Goal: Task Accomplishment & Management: Complete application form

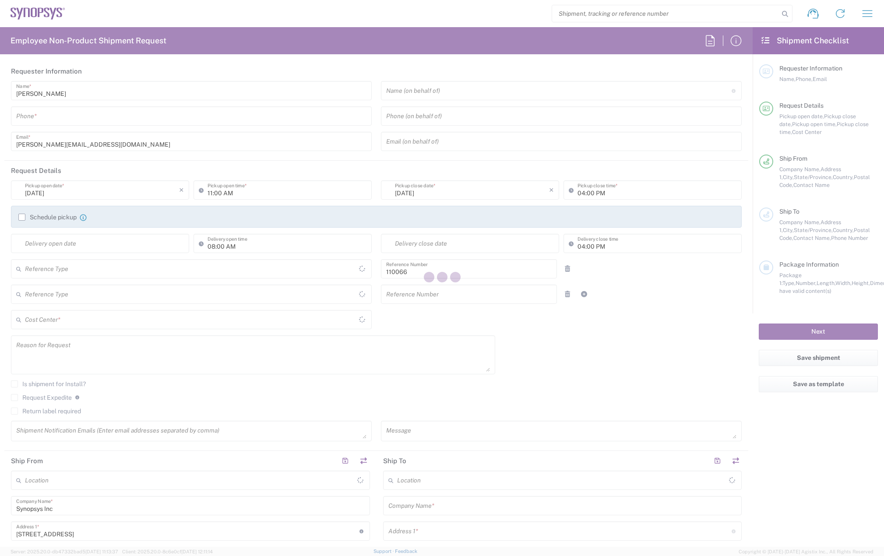
type input "Department"
type input "US01, CIO, IT, ESS2 110066"
type input "Massachusetts"
type input "United States"
type input "Delivered at Place"
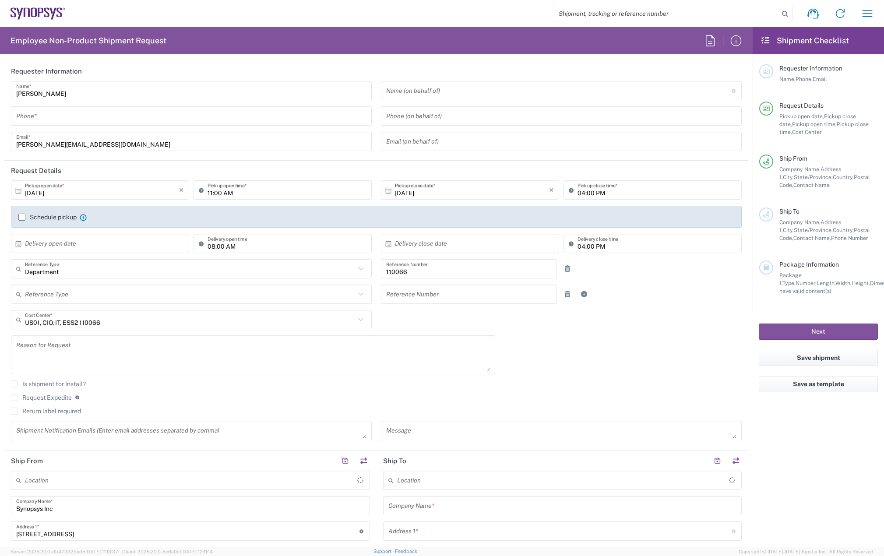
type input "[GEOGRAPHIC_DATA]"
type input "Marlboro US04"
click at [861, 15] on icon "button" at bounding box center [868, 14] width 14 height 14
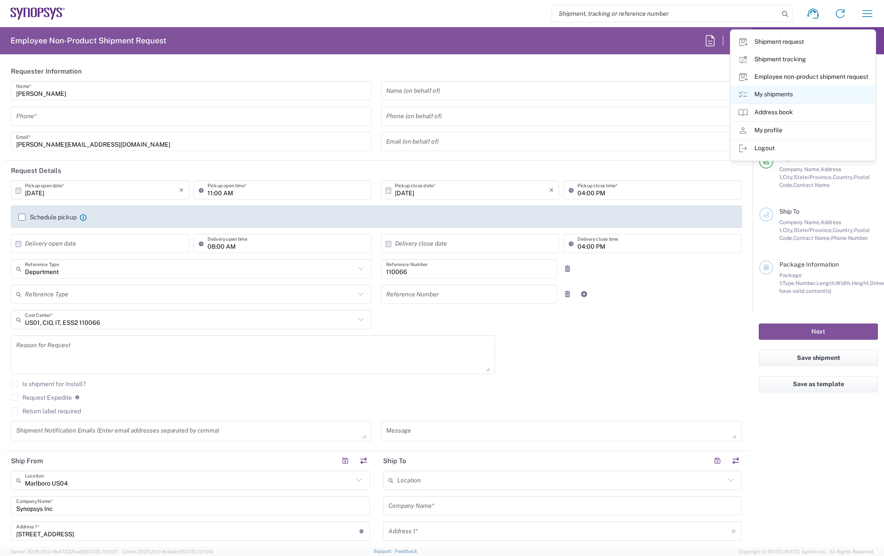
click at [780, 92] on link "My shipments" at bounding box center [803, 95] width 145 height 18
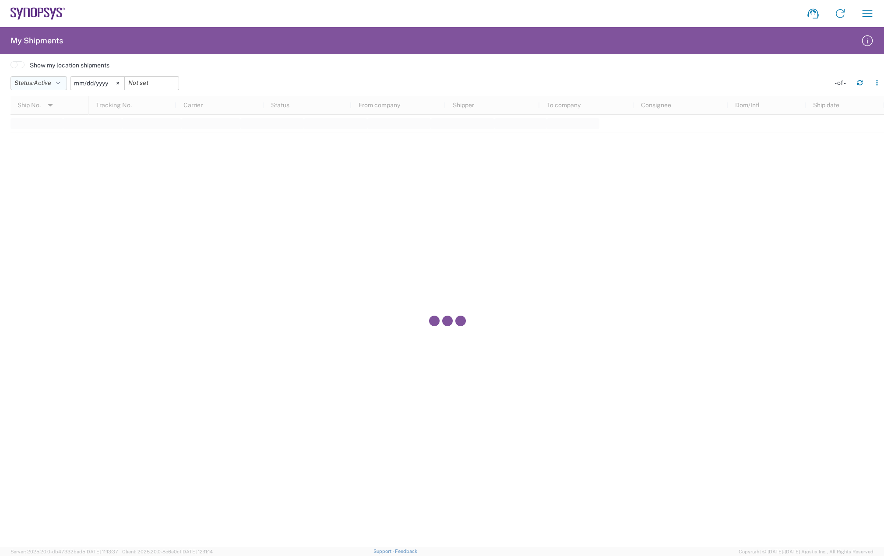
click at [60, 83] on icon "button" at bounding box center [58, 83] width 4 height 6
click at [39, 126] on span "All" at bounding box center [62, 129] width 102 height 14
click at [109, 83] on icon at bounding box center [108, 83] width 2 height 2
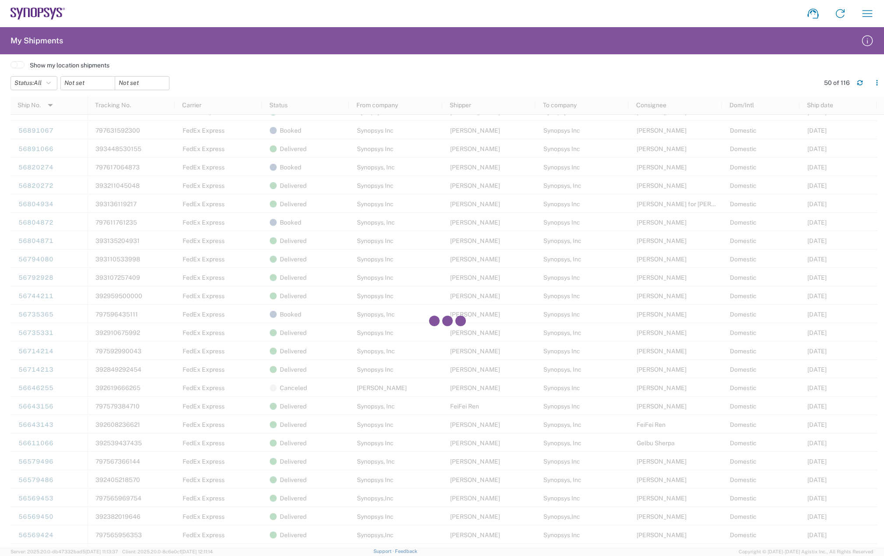
scroll to position [350, 0]
click at [706, 389] on div at bounding box center [448, 321] width 874 height 451
click at [794, 404] on div at bounding box center [448, 321] width 874 height 451
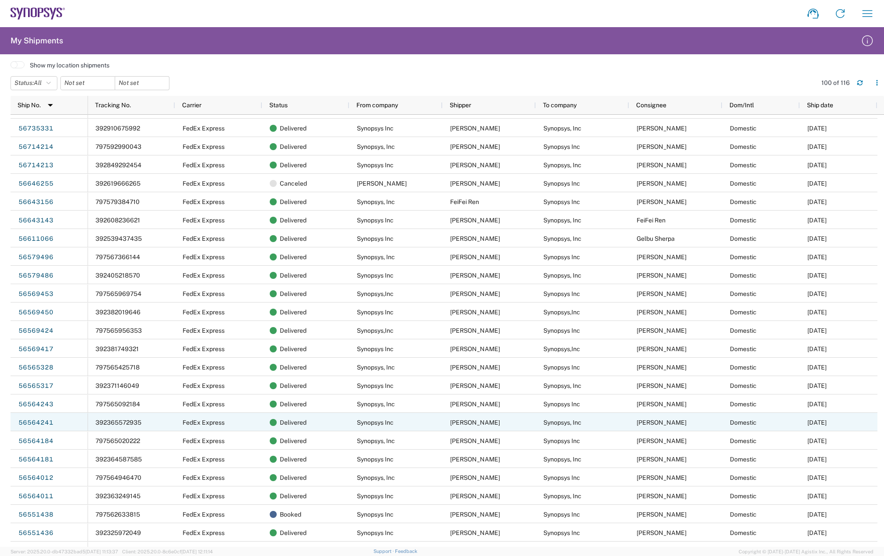
scroll to position [526, 0]
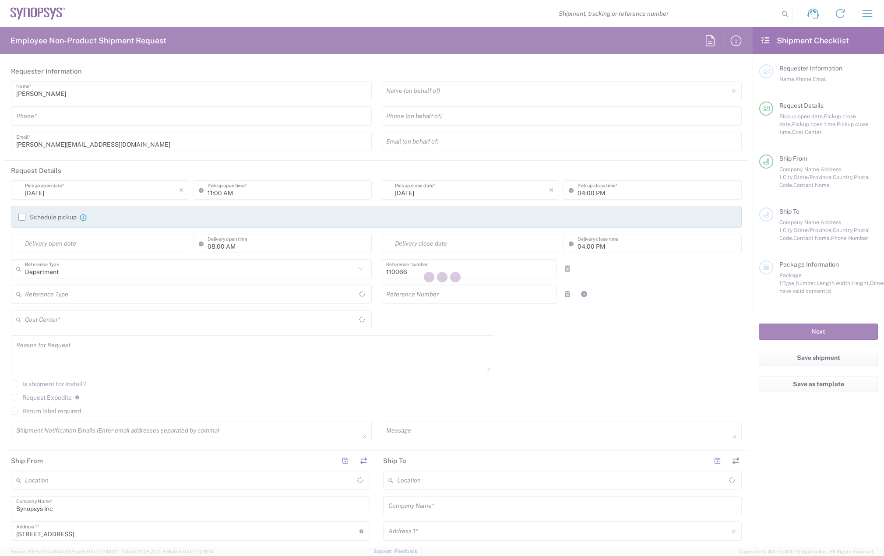
type input "US01, CIO, IT, ESS2 110066"
type input "[US_STATE]"
type input "[GEOGRAPHIC_DATA]"
type input "Delivered at Place"
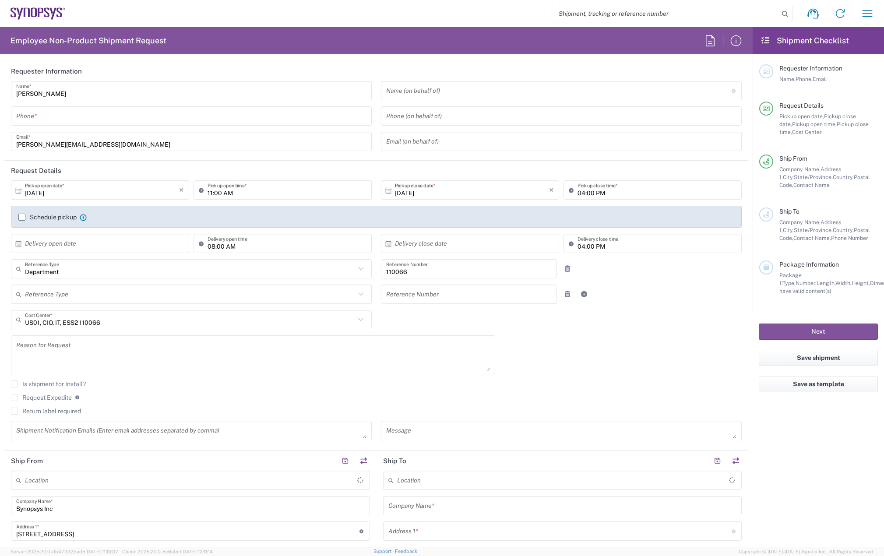
type input "[GEOGRAPHIC_DATA]"
click at [19, 123] on input "tel" at bounding box center [191, 116] width 350 height 15
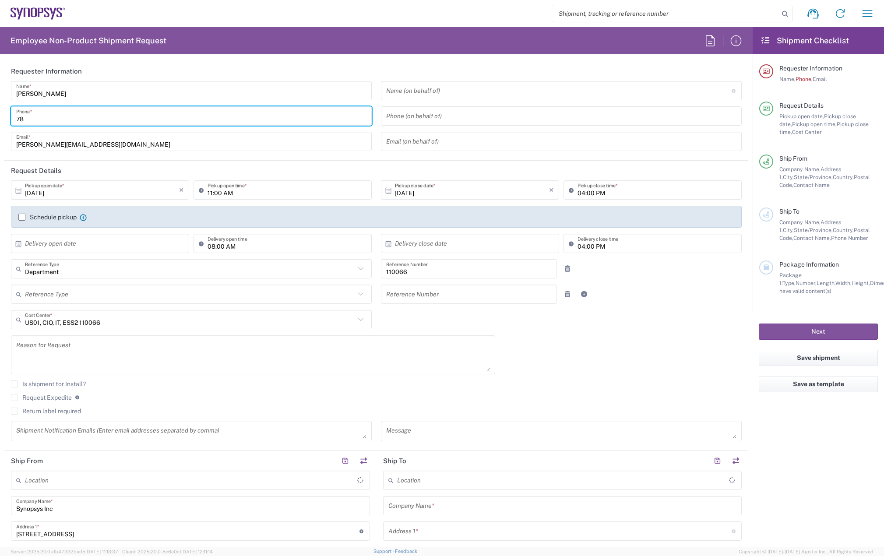
type input "781"
type input "Marlboro US04"
type input "7819643423"
click at [23, 218] on label "Schedule pickup" at bounding box center [47, 217] width 58 height 7
click at [22, 217] on input "Schedule pickup" at bounding box center [22, 217] width 0 height 0
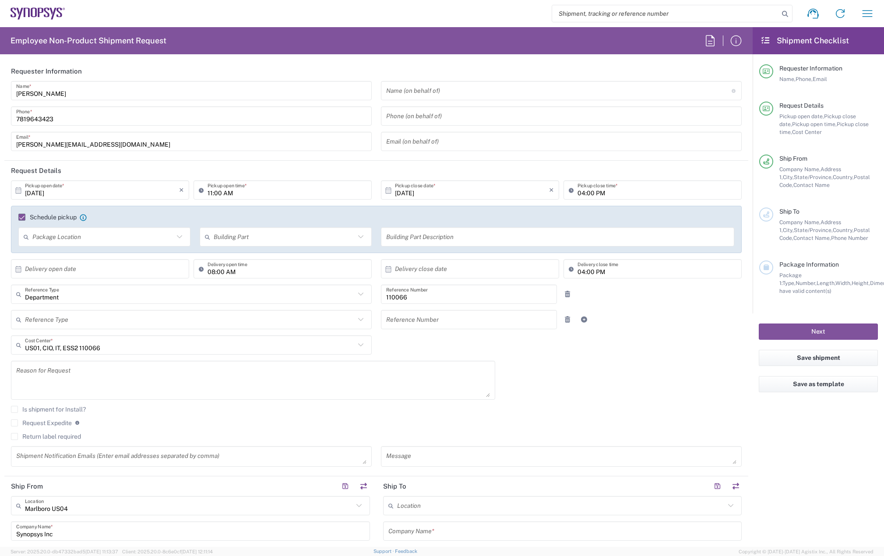
click at [73, 194] on input "10/06/2025" at bounding box center [102, 190] width 154 height 15
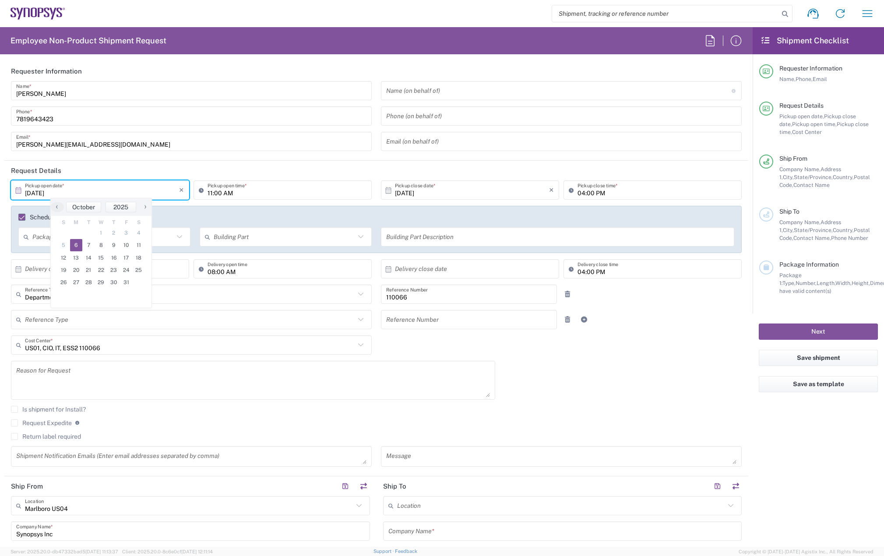
click at [234, 187] on input "11:00 AM" at bounding box center [287, 190] width 159 height 15
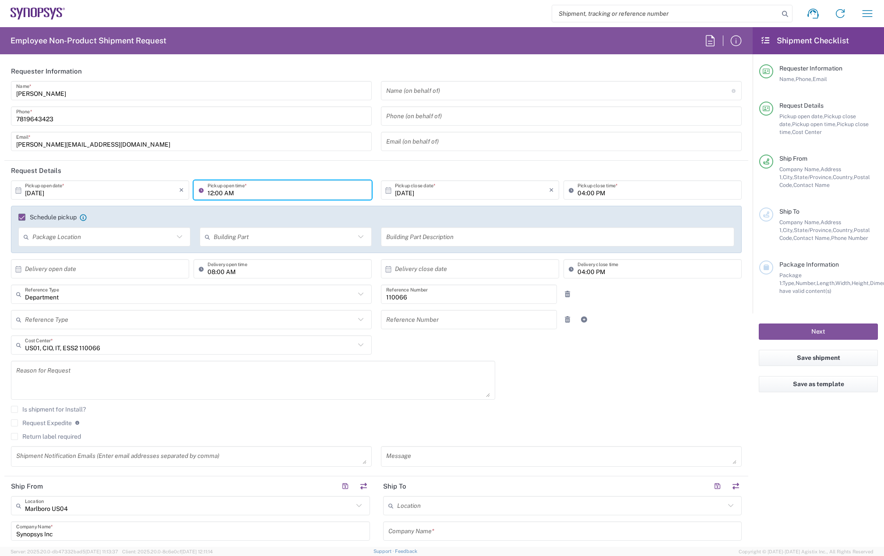
click at [230, 192] on input "12:00 AM" at bounding box center [287, 190] width 159 height 15
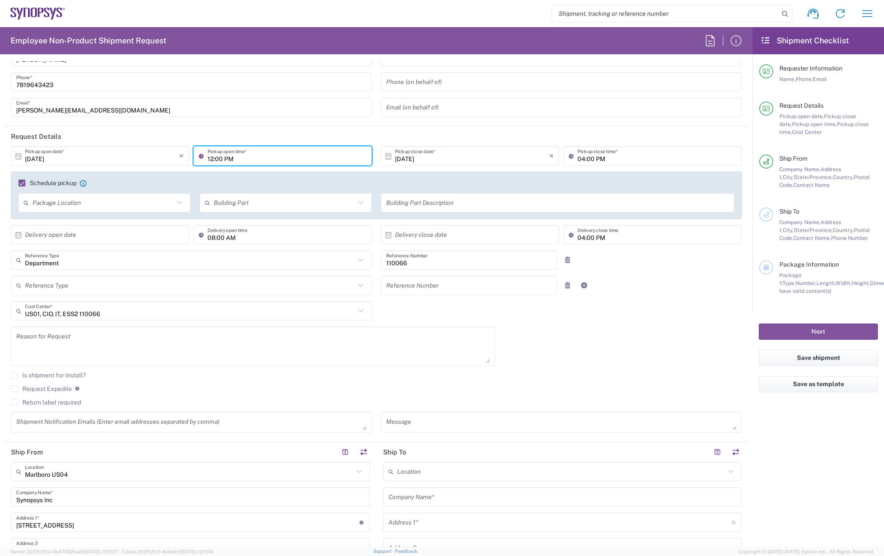
scroll to position [88, 0]
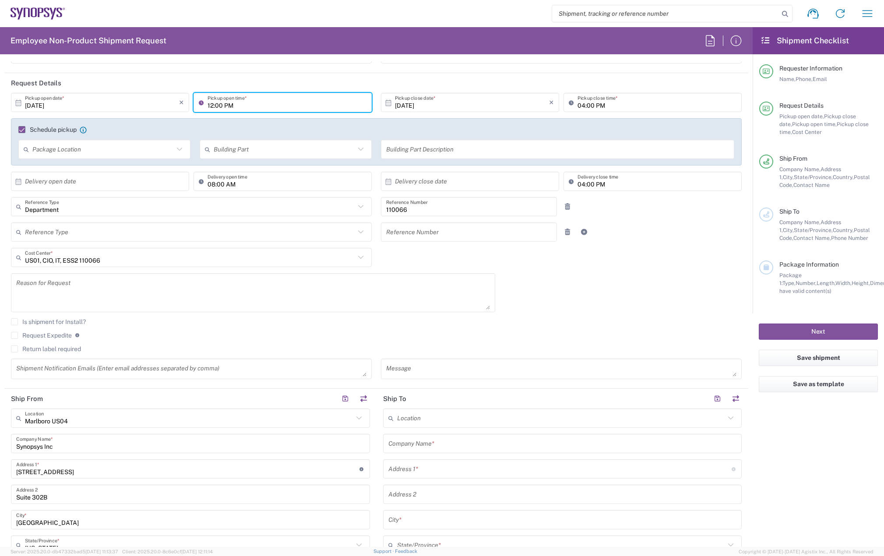
type input "12:00 PM"
click at [45, 346] on label "Return label required" at bounding box center [46, 349] width 70 height 7
click at [14, 349] on input "Return label required" at bounding box center [14, 349] width 0 height 0
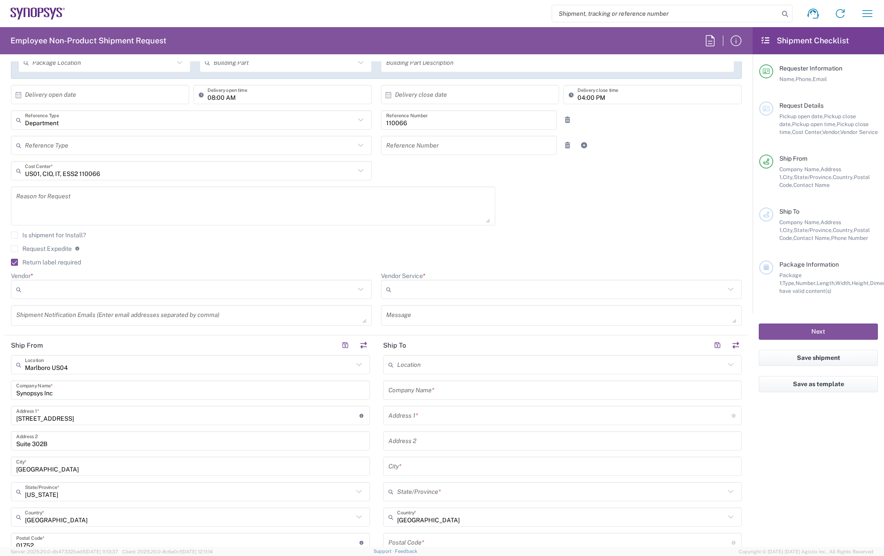
scroll to position [175, 0]
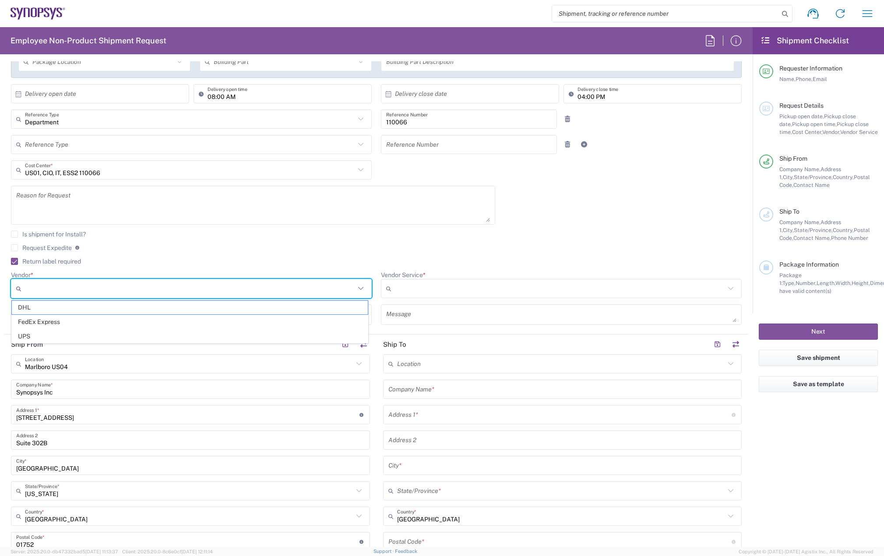
click at [41, 293] on input "Vendor *" at bounding box center [190, 289] width 330 height 14
click at [52, 323] on span "FedEx Express" at bounding box center [190, 322] width 356 height 14
type input "FedEx Express"
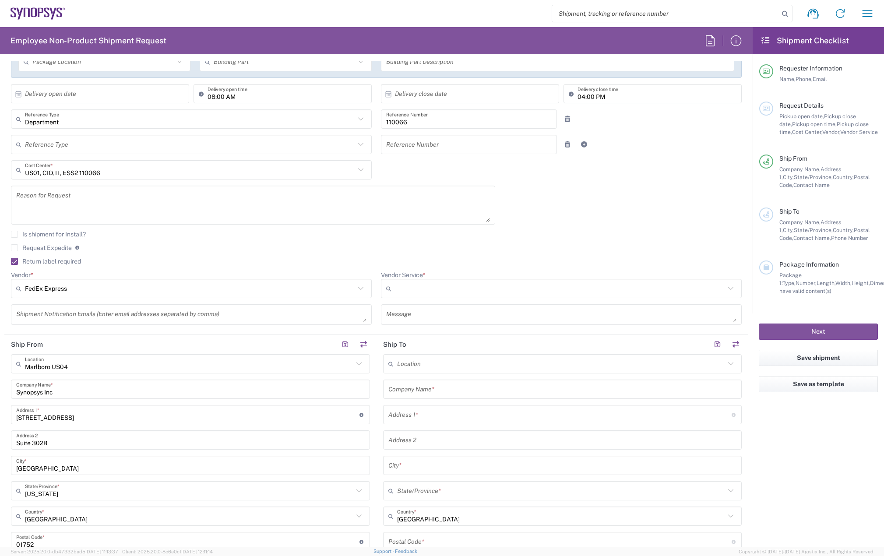
click at [418, 290] on input "Vendor Service *" at bounding box center [560, 289] width 330 height 14
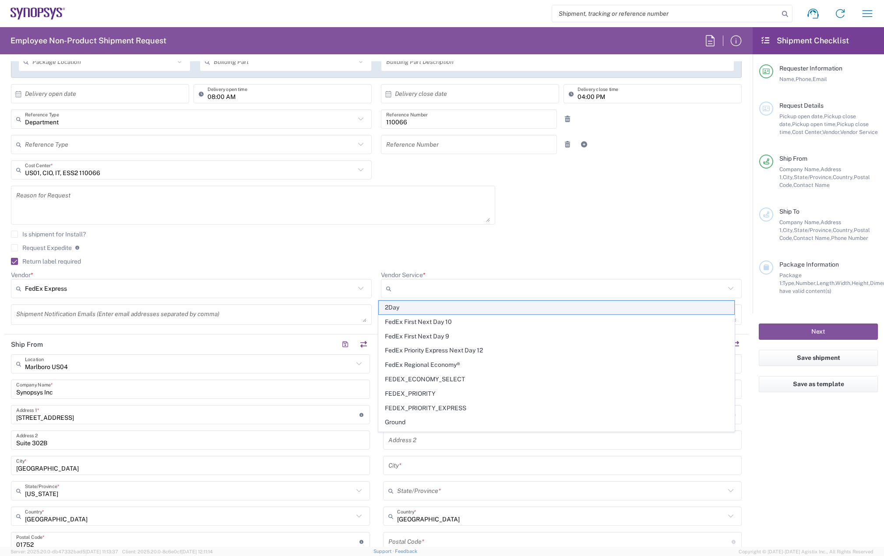
click at [413, 310] on span "2Day" at bounding box center [557, 308] width 356 height 14
type input "2Day"
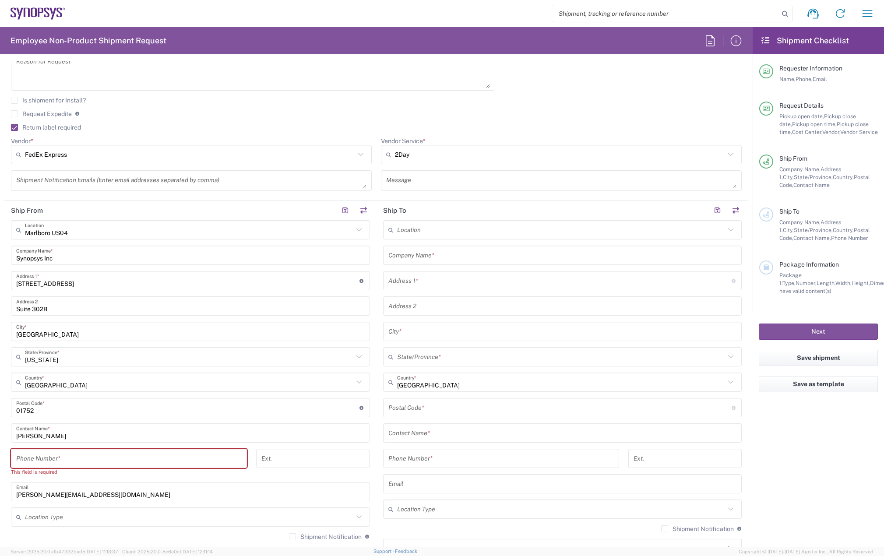
scroll to position [350, 0]
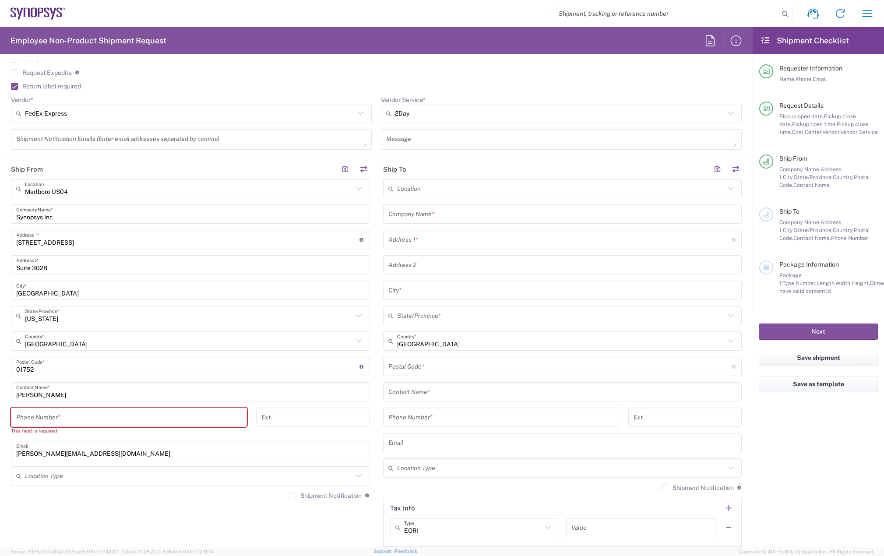
click at [57, 423] on input "tel" at bounding box center [129, 417] width 226 height 15
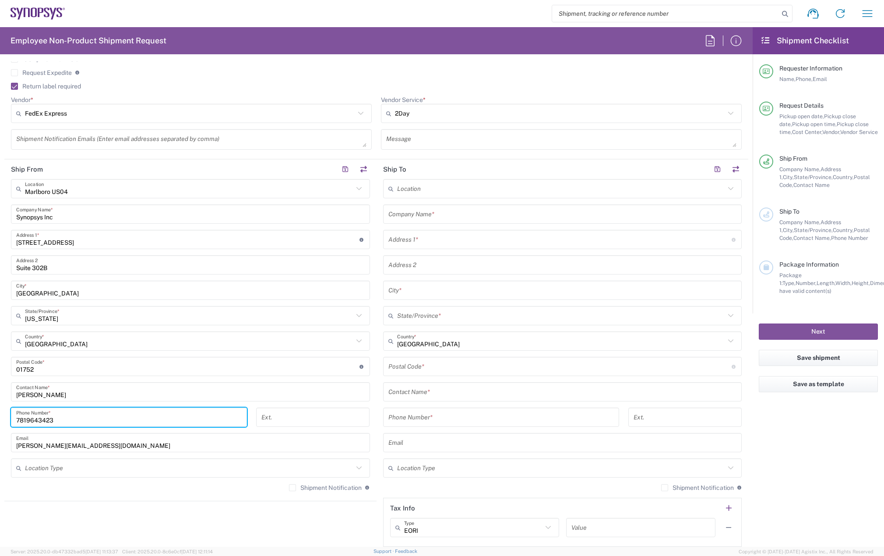
type input "7819643423"
click at [414, 217] on input "text" at bounding box center [562, 214] width 349 height 15
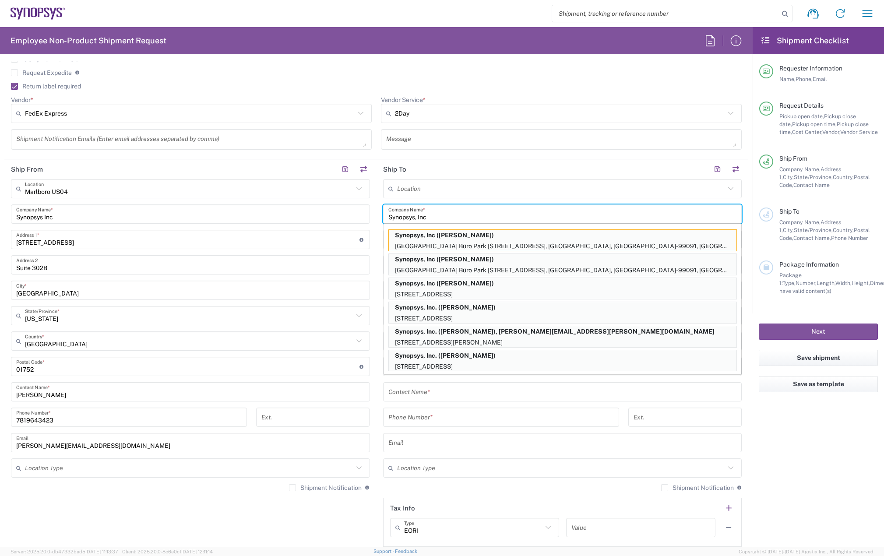
type input "Synopsys, Inc"
click at [289, 491] on div "Shipment Notification If checked, a shipment notification email will be sent to…" at bounding box center [329, 488] width 81 height 8
click at [289, 490] on label "Shipment Notification" at bounding box center [325, 487] width 73 height 7
click at [293, 488] on input "Shipment Notification" at bounding box center [293, 488] width 0 height 0
click at [428, 427] on div "Phone Number *" at bounding box center [500, 420] width 245 height 25
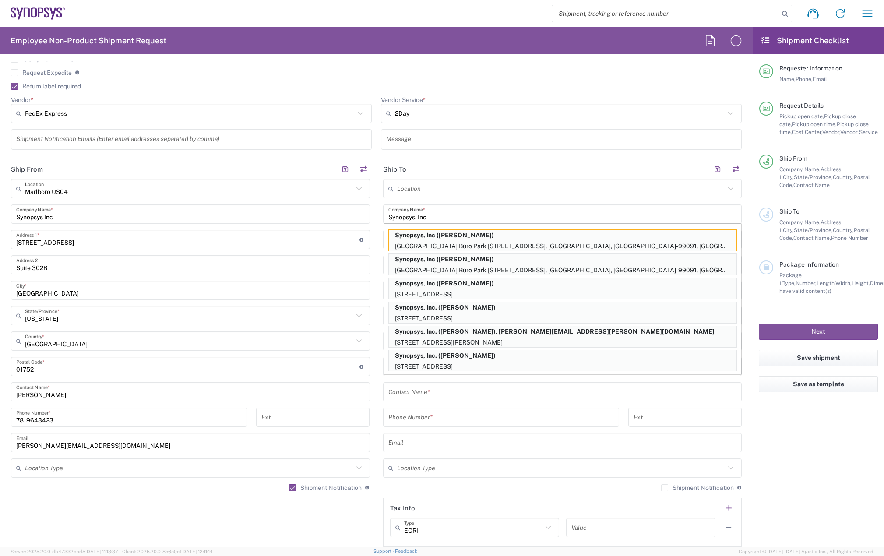
click at [426, 411] on input "tel" at bounding box center [501, 417] width 226 height 15
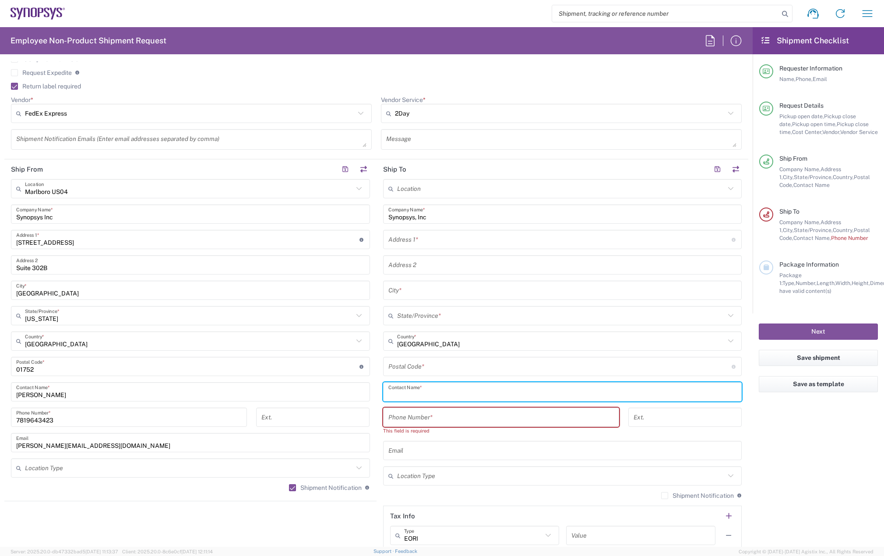
click at [425, 391] on input "text" at bounding box center [562, 392] width 349 height 15
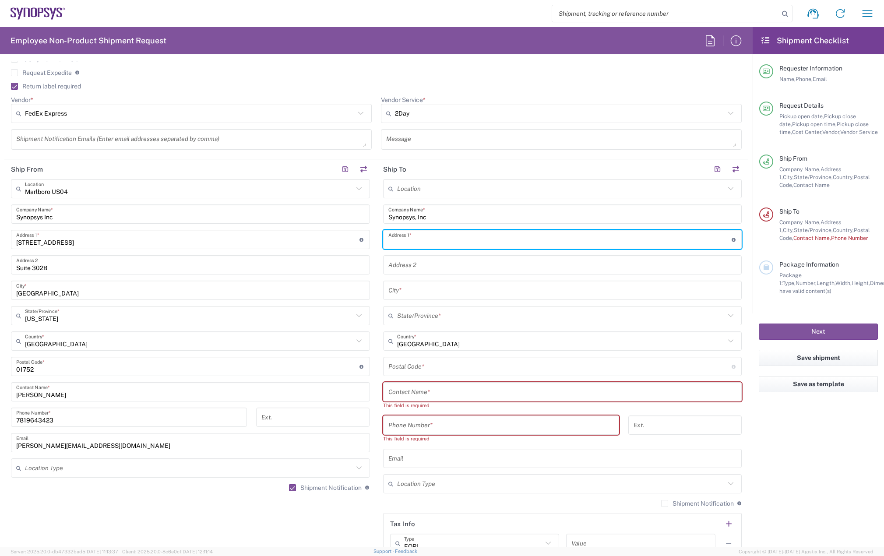
click at [421, 240] on input "text" at bounding box center [559, 239] width 343 height 15
paste input "Aliso Viejo"
drag, startPoint x: 424, startPoint y: 243, endPoint x: 344, endPoint y: 272, distance: 84.9
click at [340, 246] on div "Ship From Marlboro US04 Location Marlboro US04 Aachen DE04 Agrate Brianza IT01 …" at bounding box center [376, 362] width 744 height 407
click at [401, 385] on input "text" at bounding box center [562, 392] width 349 height 15
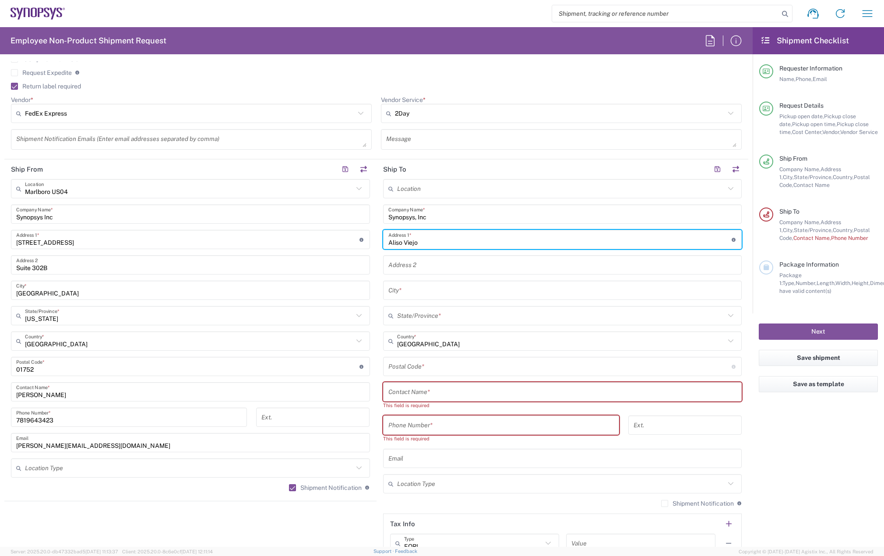
drag, startPoint x: 436, startPoint y: 238, endPoint x: 347, endPoint y: 238, distance: 89.3
click at [347, 238] on div "Ship From Marlboro US04 Location Marlboro US04 Aachen DE04 Agrate Brianza IT01 …" at bounding box center [376, 362] width 744 height 407
paste input "23 Deerwood"
type input "23 Deerwood"
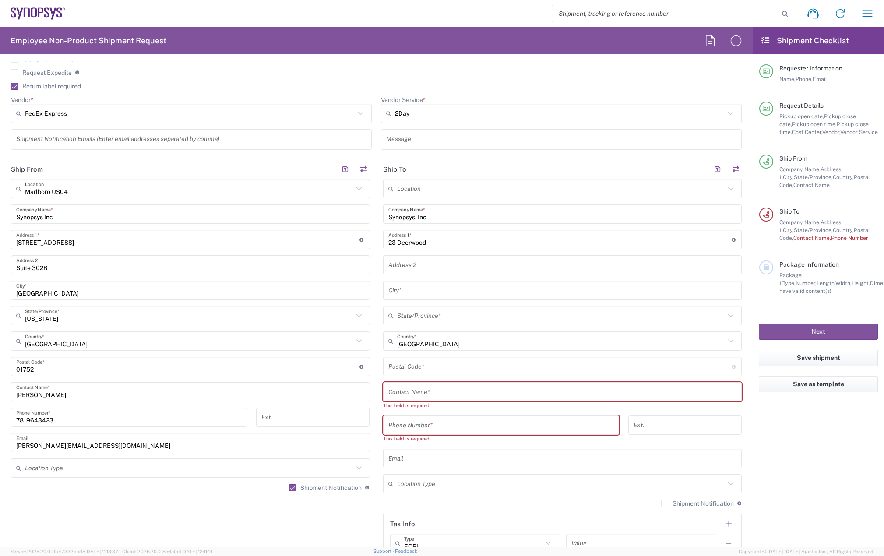
click at [425, 286] on input "text" at bounding box center [562, 290] width 349 height 15
paste input "Aliso Viejo"
type input "Aliso Viejo"
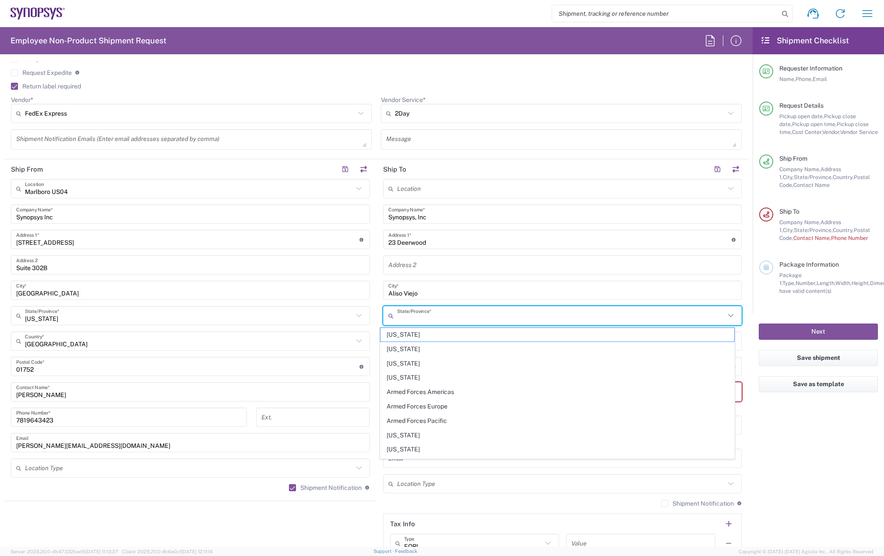
click at [410, 316] on input "text" at bounding box center [561, 315] width 328 height 15
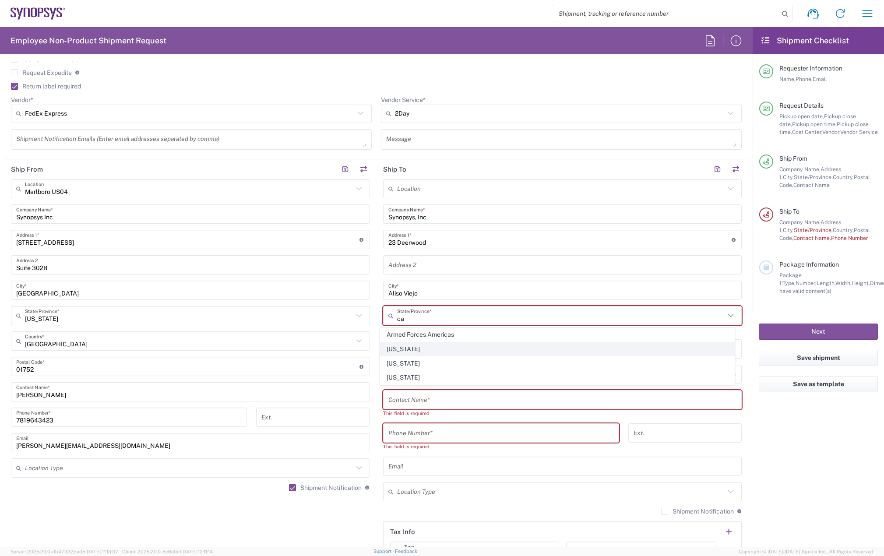
click at [424, 346] on span "California" at bounding box center [558, 349] width 354 height 14
type input "California"
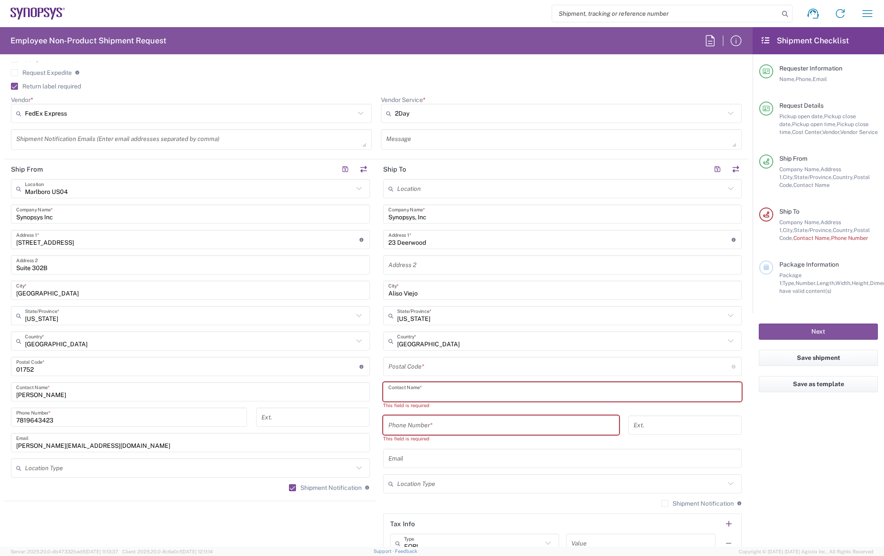
click at [422, 388] on input "text" at bounding box center [562, 392] width 349 height 15
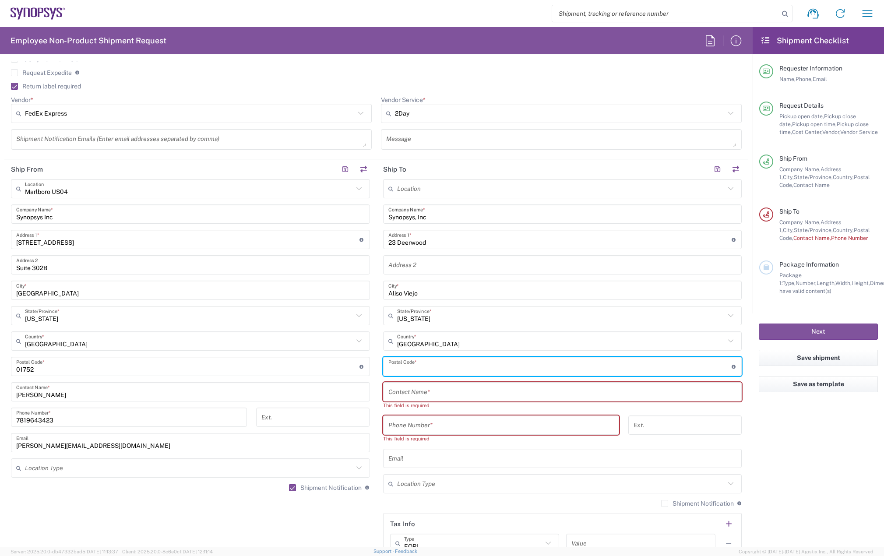
click at [422, 371] on input "undefined" at bounding box center [559, 366] width 343 height 15
paste input "92656"
type input "92656"
click at [410, 391] on input "text" at bounding box center [562, 392] width 349 height 15
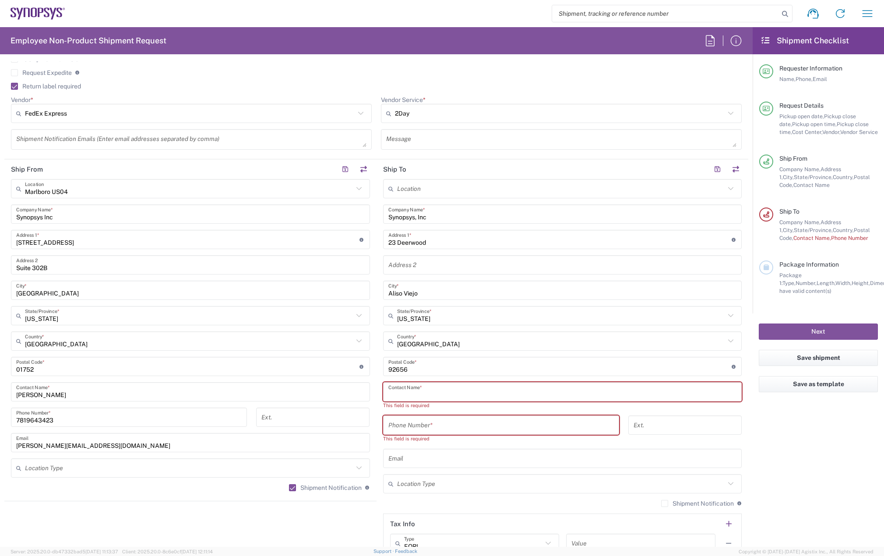
paste input "Salmon Kalkhoran"
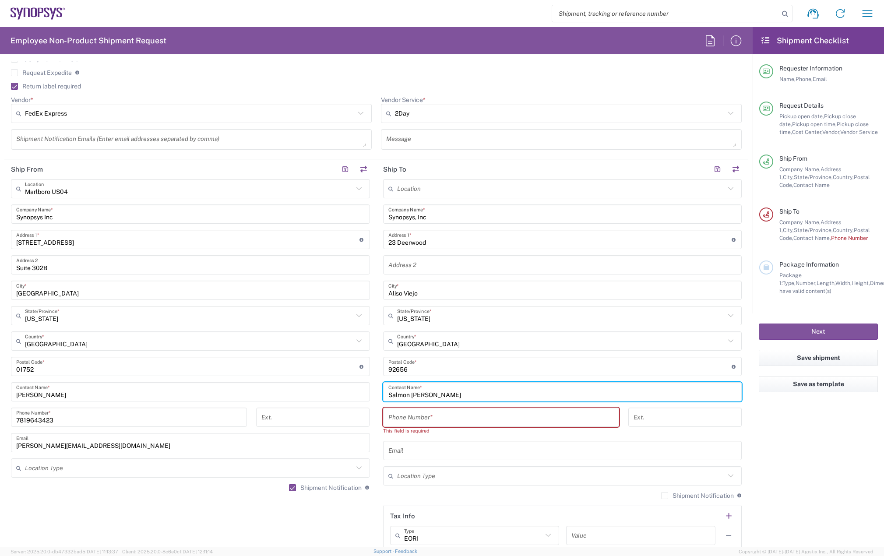
type input "Salmon Kalkhoran"
click at [414, 416] on input "tel" at bounding box center [501, 417] width 226 height 15
click at [410, 420] on input "tel" at bounding box center [501, 417] width 226 height 15
paste input "(516)974-2200"
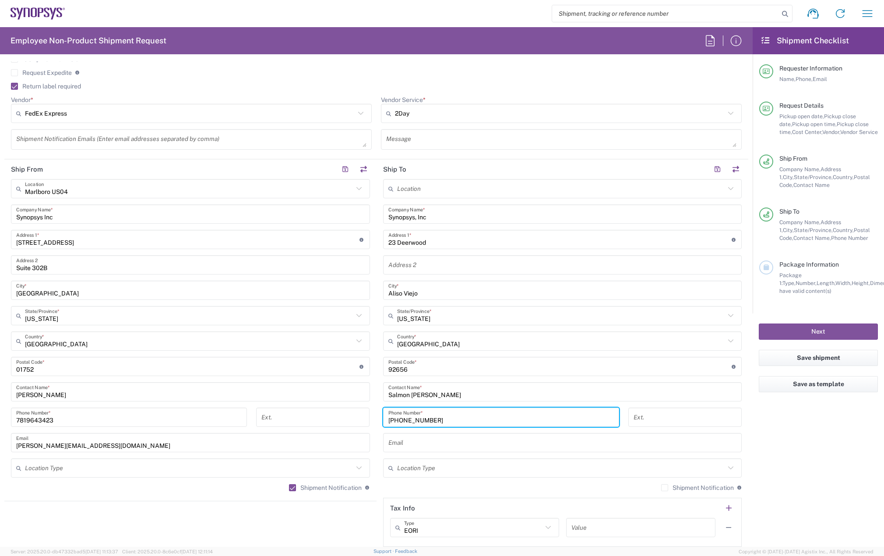
click at [413, 419] on input "(516)974-2200" at bounding box center [501, 417] width 226 height 15
type input "(516)974-2200"
click at [497, 446] on input "text" at bounding box center [562, 442] width 349 height 15
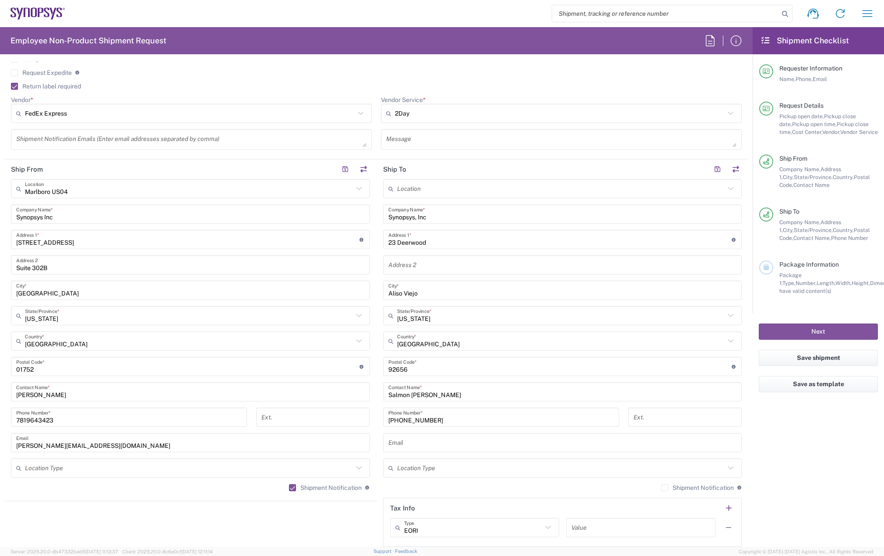
click at [43, 138] on textarea at bounding box center [191, 139] width 350 height 15
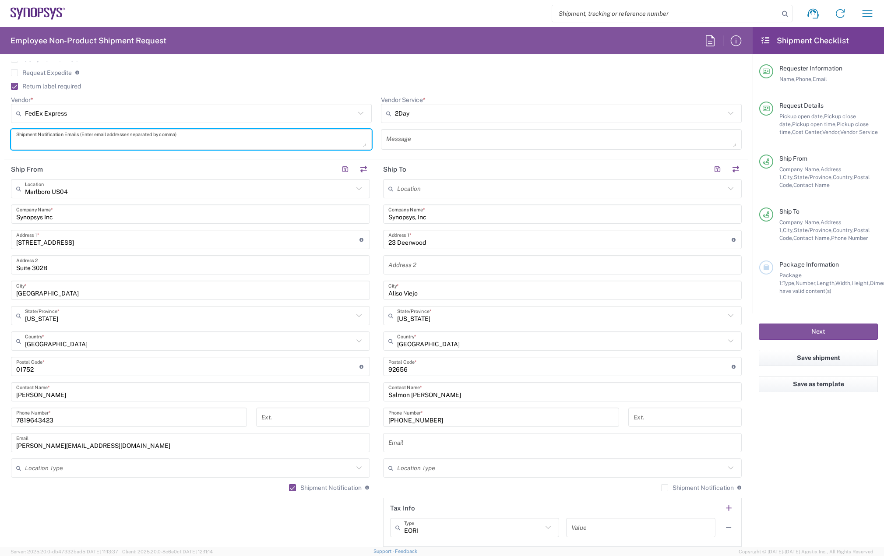
paste textarea "salmon.kalkhoran@ansys.com"
type textarea "salmon.kalkhoran@ansys.com"
click at [405, 438] on input "text" at bounding box center [562, 442] width 349 height 15
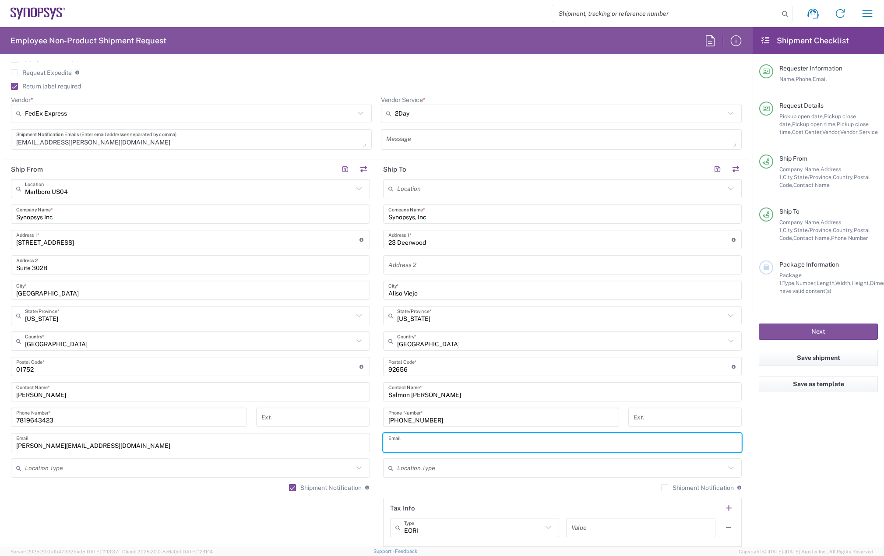
paste input "salmon.kalkhoran@synopsys.com"
type input "salmon.kalkhoran@synopsys.com"
click at [661, 486] on label "Shipment Notification" at bounding box center [697, 487] width 73 height 7
click at [665, 488] on input "Shipment Notification" at bounding box center [665, 488] width 0 height 0
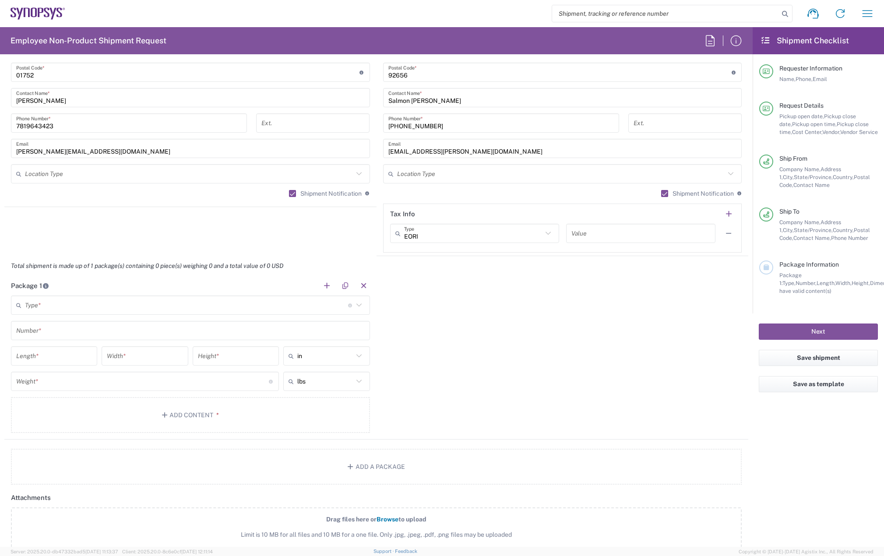
scroll to position [657, 0]
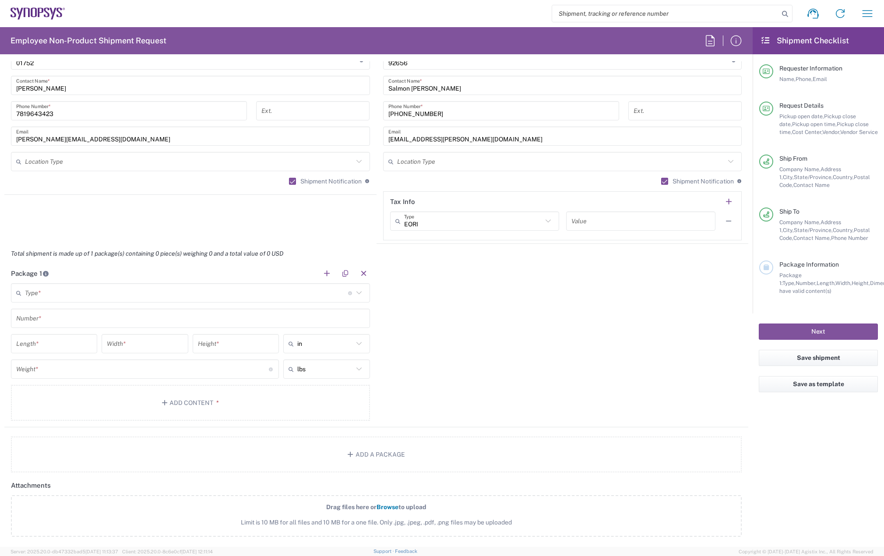
click at [59, 293] on input "text" at bounding box center [186, 293] width 323 height 15
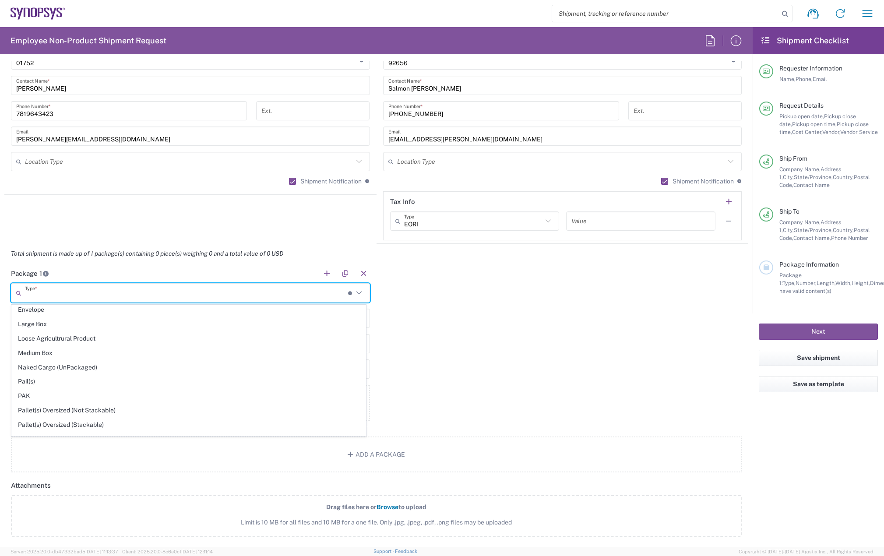
scroll to position [263, 0]
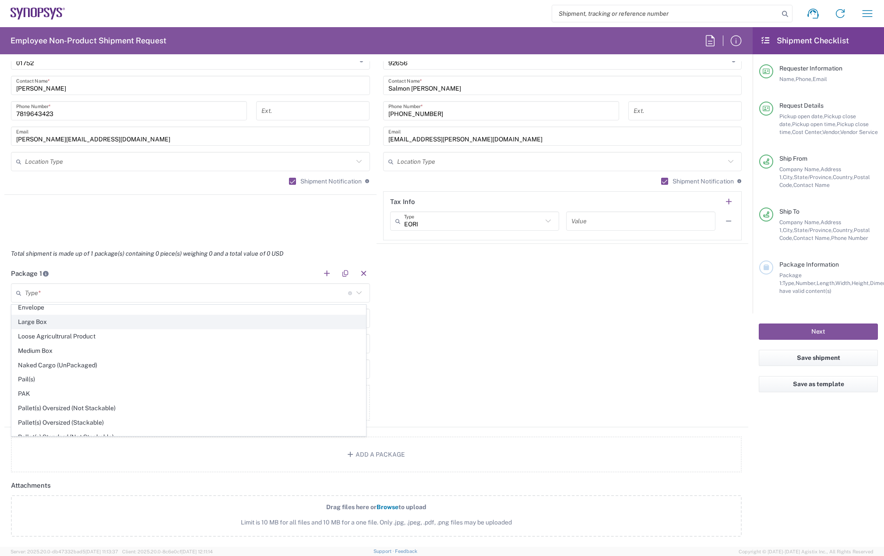
click at [54, 323] on span "Large Box" at bounding box center [189, 322] width 354 height 14
type input "Large Box"
type input "17.5"
type input "12.5"
type input "3"
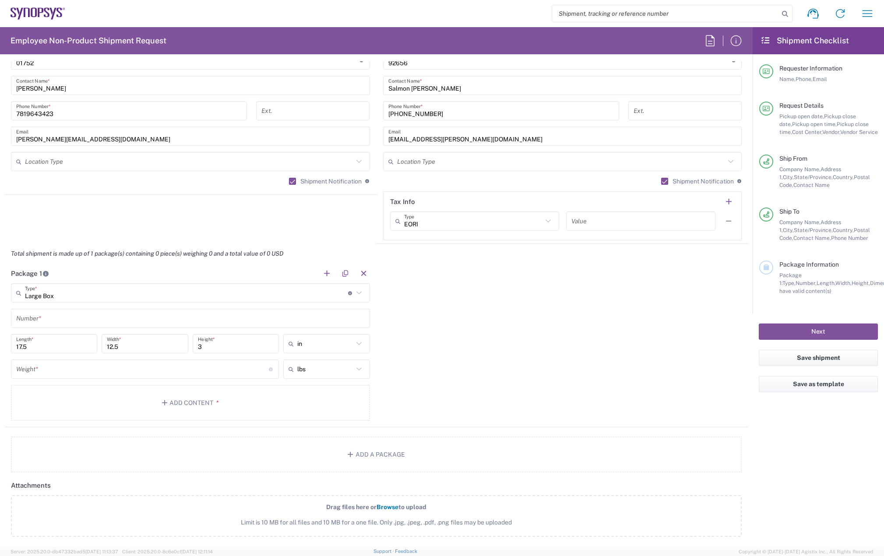
click at [50, 317] on input "text" at bounding box center [190, 318] width 349 height 15
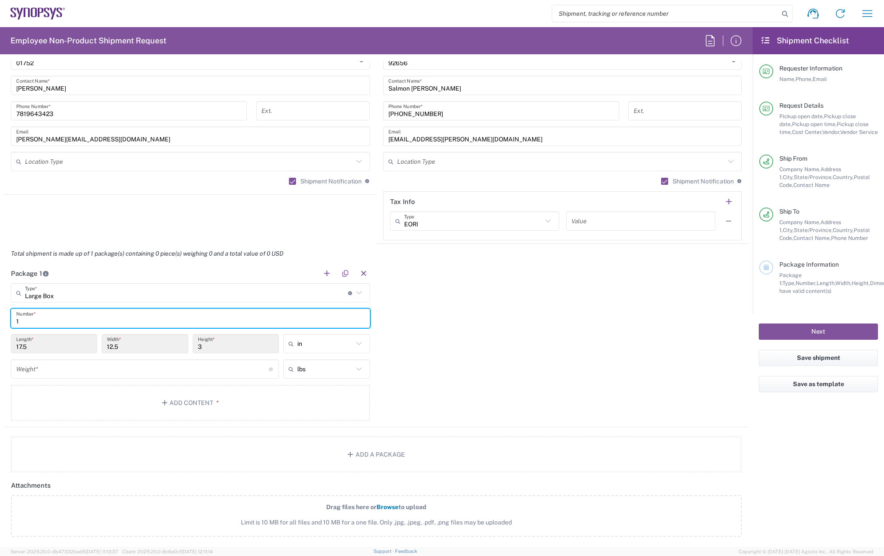
type input "1"
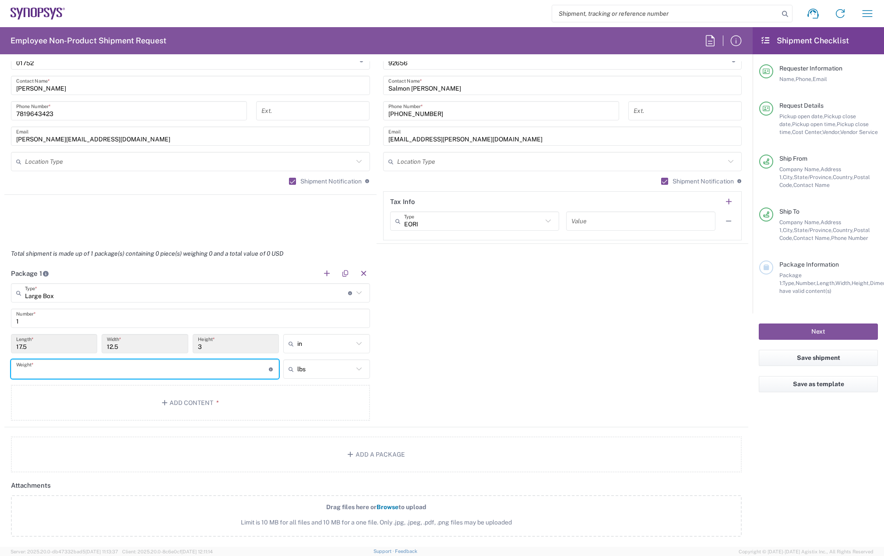
click at [40, 363] on input "number" at bounding box center [142, 369] width 253 height 15
type input "5"
click at [73, 395] on button "Add Content *" at bounding box center [190, 403] width 359 height 36
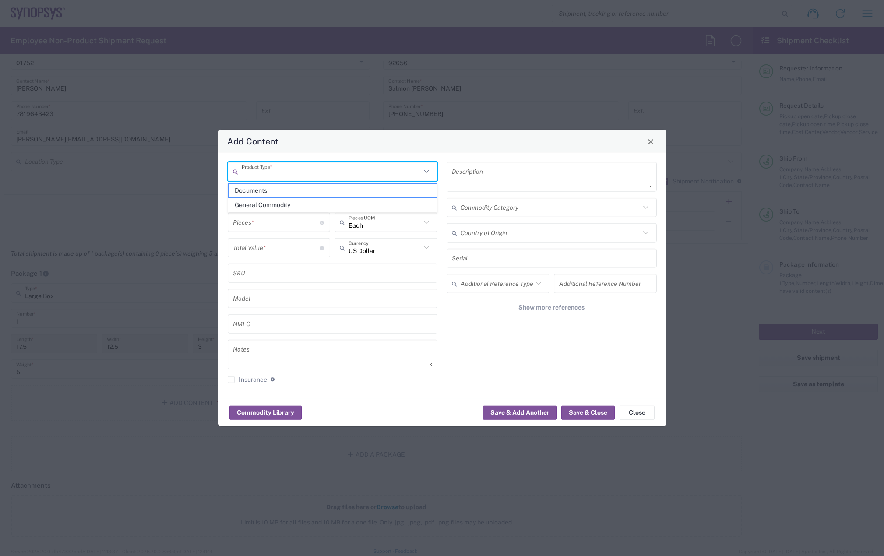
click at [288, 173] on input "text" at bounding box center [332, 171] width 180 height 15
click at [289, 201] on span "General Commodity" at bounding box center [333, 205] width 208 height 14
type input "General Commodity"
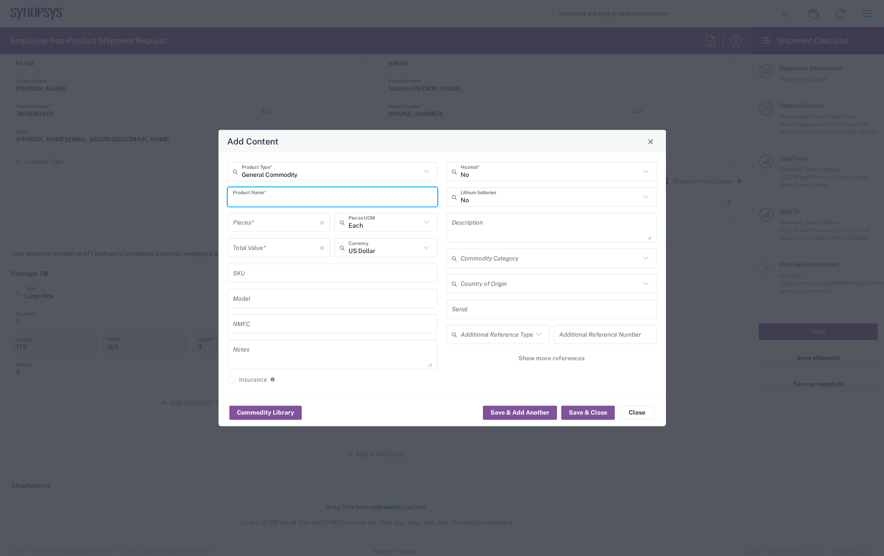
click at [285, 201] on input "text" at bounding box center [333, 196] width 200 height 15
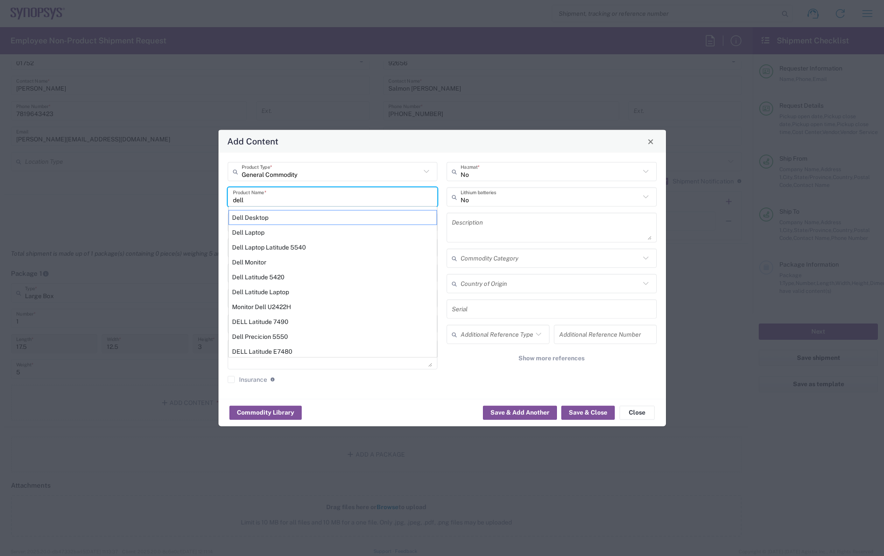
click at [269, 229] on div "Dell Laptop" at bounding box center [333, 232] width 208 height 15
type input "Dell Laptop"
type textarea "Dell Laptop"
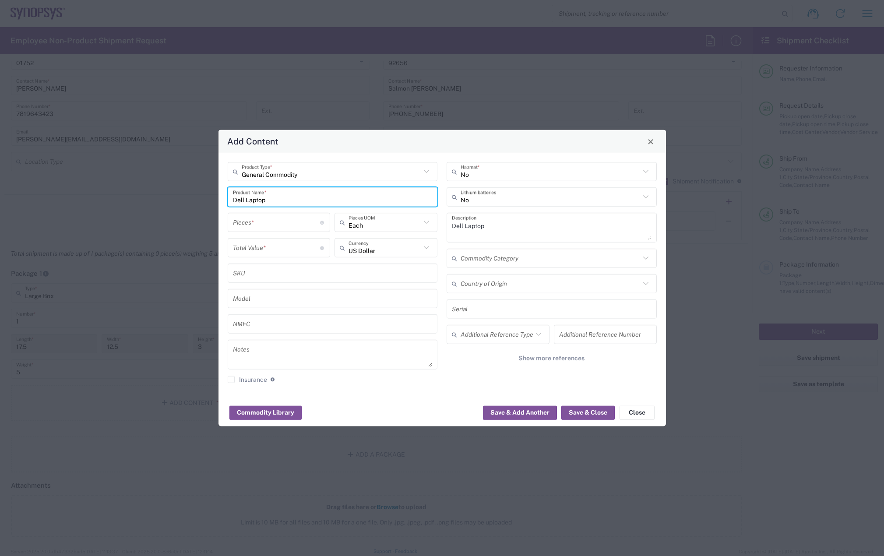
click at [265, 222] on input "number" at bounding box center [277, 222] width 88 height 15
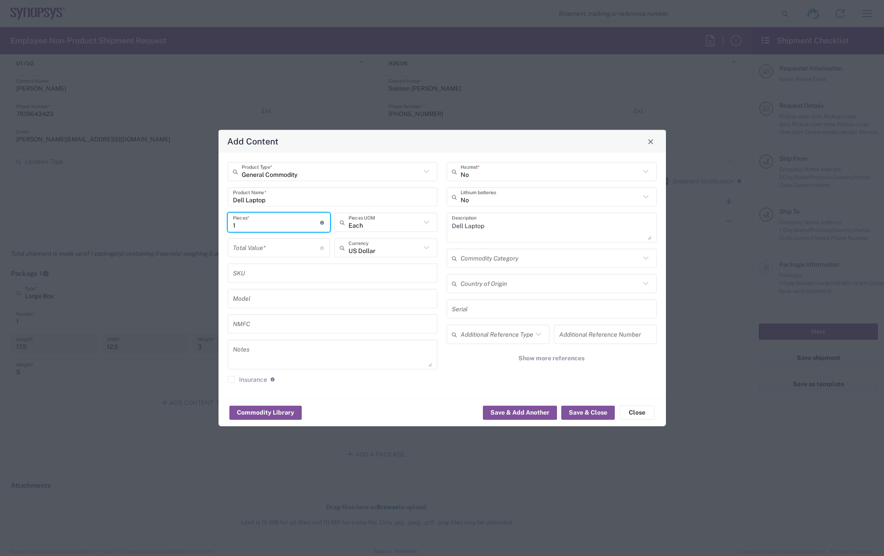
type input "1"
click at [252, 247] on input "number" at bounding box center [277, 247] width 88 height 15
type input "950"
click at [620, 406] on button "Close" at bounding box center [637, 413] width 35 height 14
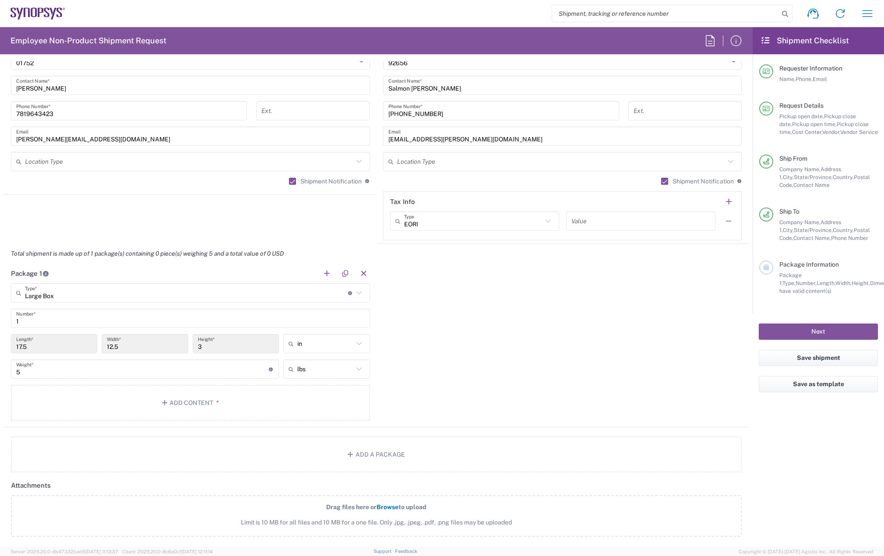
drag, startPoint x: 615, startPoint y: 406, endPoint x: 397, endPoint y: 319, distance: 235.4
click at [466, 344] on div "Package 1 Large Box Type * Material used to package goods Bale(s) Basket(s) Bol…" at bounding box center [376, 346] width 744 height 164
click at [199, 409] on button "Add Content *" at bounding box center [190, 403] width 359 height 36
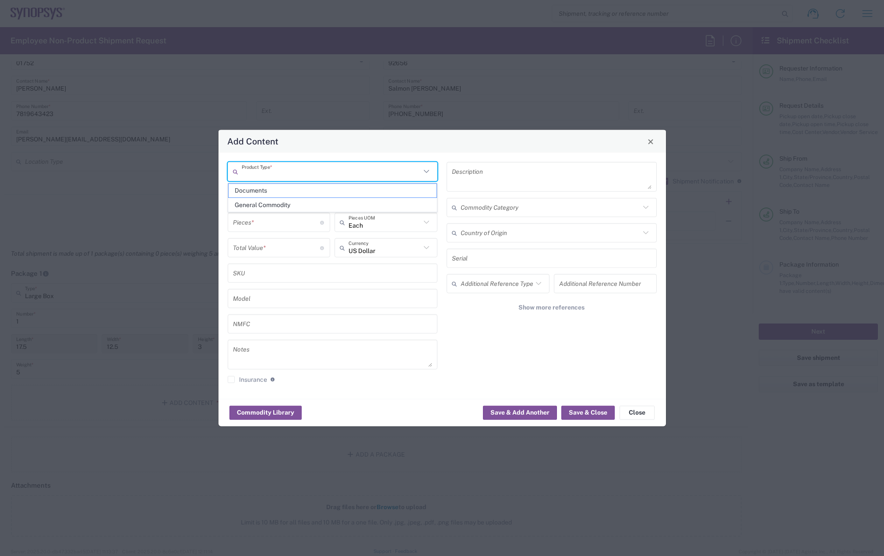
click at [285, 174] on input "text" at bounding box center [332, 171] width 180 height 15
click at [282, 200] on span "General Commodity" at bounding box center [333, 205] width 208 height 14
type input "General Commodity"
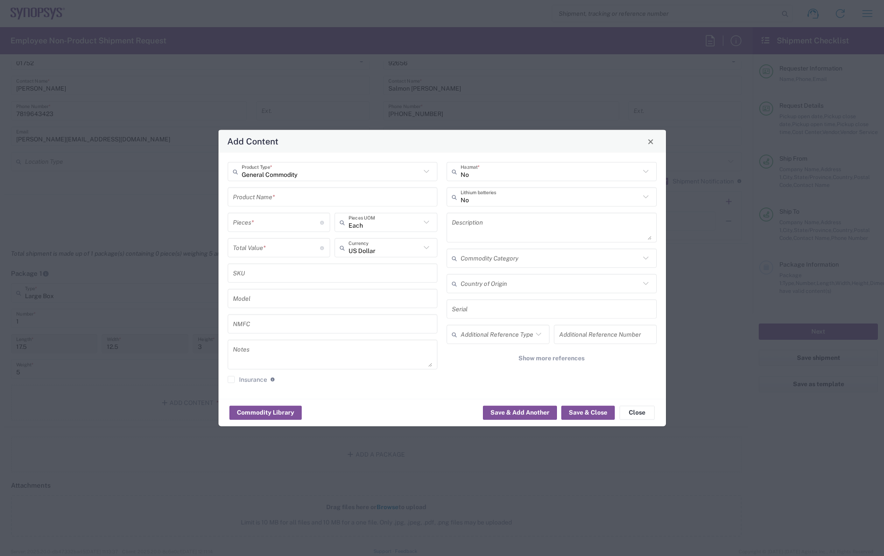
click at [284, 193] on input "text" at bounding box center [333, 196] width 200 height 15
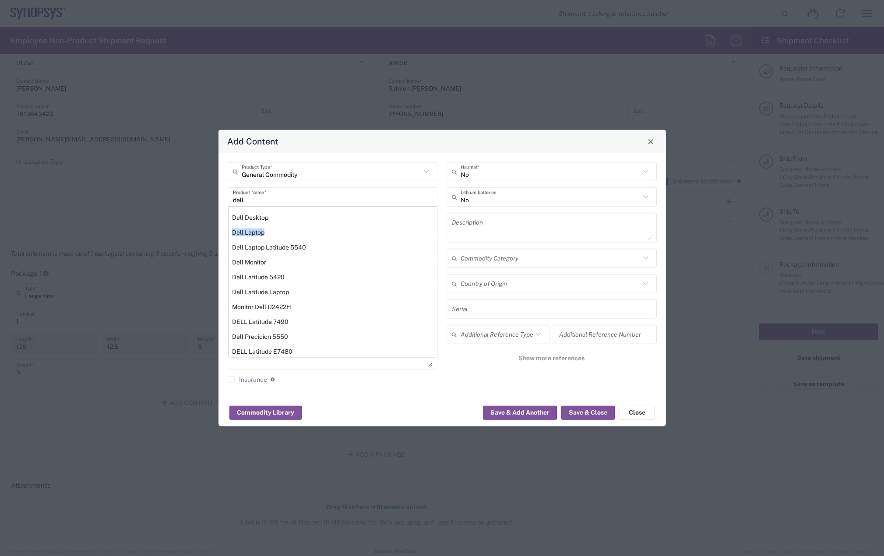
drag, startPoint x: 270, startPoint y: 219, endPoint x: 267, endPoint y: 236, distance: 16.6
click at [268, 237] on div "Dell Desktop Dell Laptop Dell Laptop Latitude 5540 Dell Monitor Dell Latitude 5…" at bounding box center [333, 282] width 208 height 145
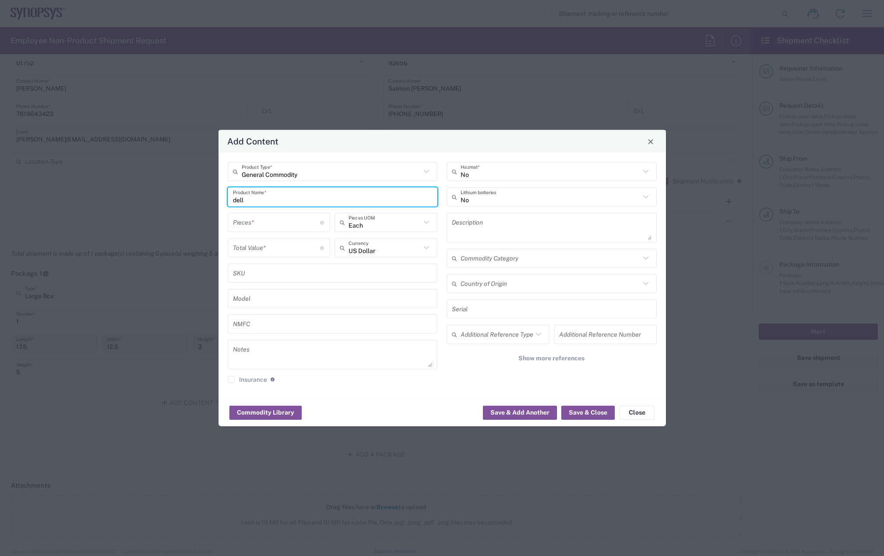
click at [265, 233] on div "Pieces * Number of pieces inside all the packages" at bounding box center [279, 225] width 107 height 25
click at [259, 197] on input "dell" at bounding box center [333, 196] width 200 height 15
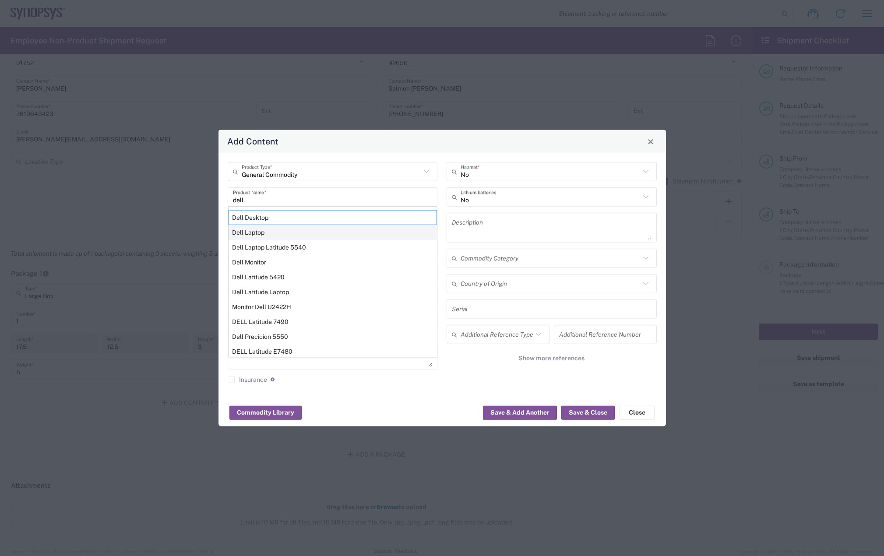
click at [265, 231] on div "Dell Laptop" at bounding box center [333, 232] width 208 height 15
type input "Dell Laptop"
type textarea "Dell Laptop"
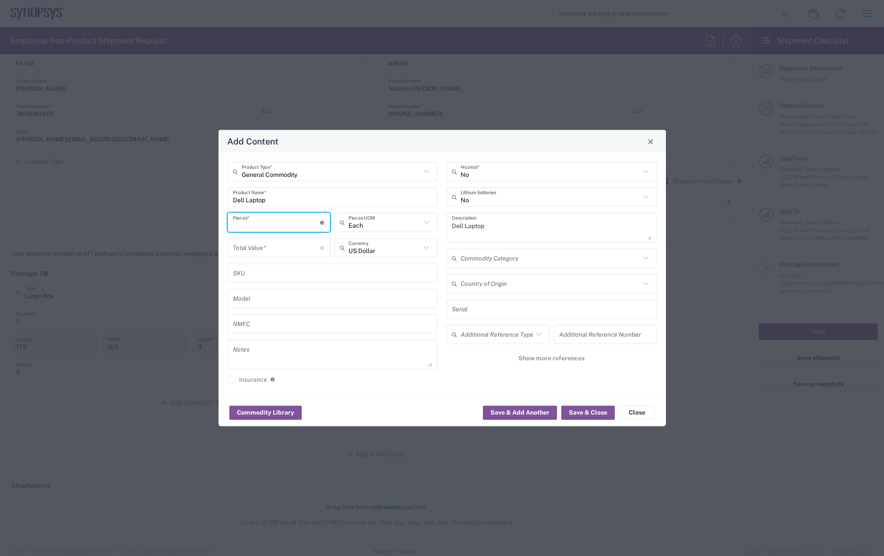
click at [257, 224] on input "number" at bounding box center [277, 222] width 88 height 15
type input "1"
click at [254, 250] on input "number" at bounding box center [277, 247] width 88 height 15
type input "950"
click at [579, 418] on button "Save & Close" at bounding box center [587, 413] width 53 height 14
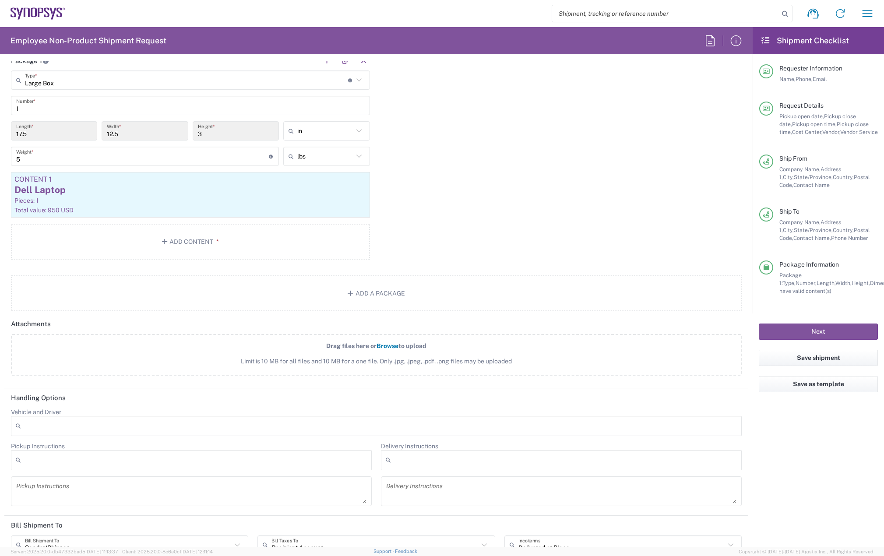
scroll to position [969, 0]
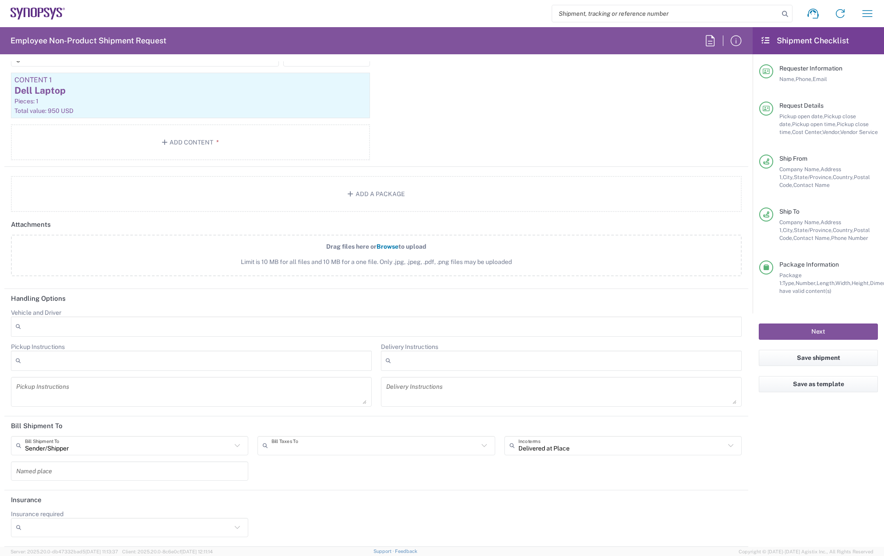
click at [334, 444] on input "text" at bounding box center [375, 445] width 207 height 15
click at [334, 474] on span "Sender/Shipper" at bounding box center [372, 480] width 233 height 14
type input "Sender/Shipper"
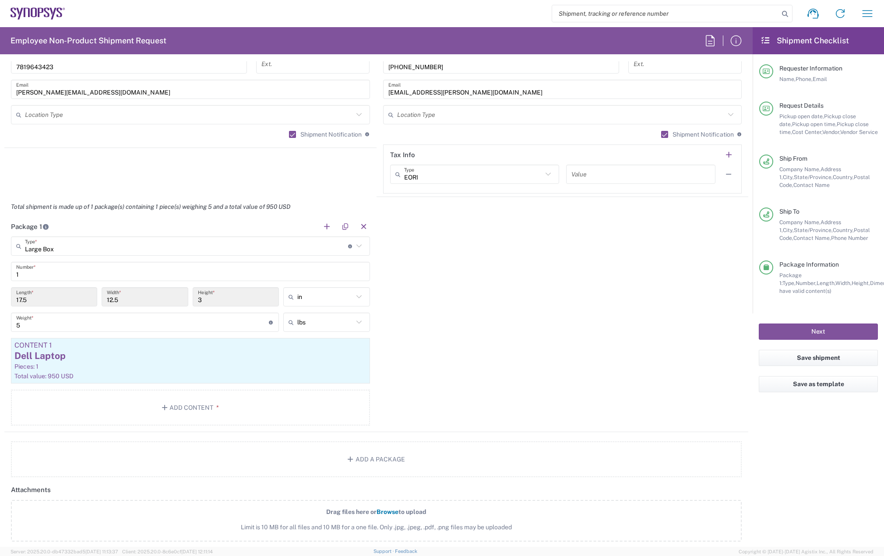
scroll to position [487, 0]
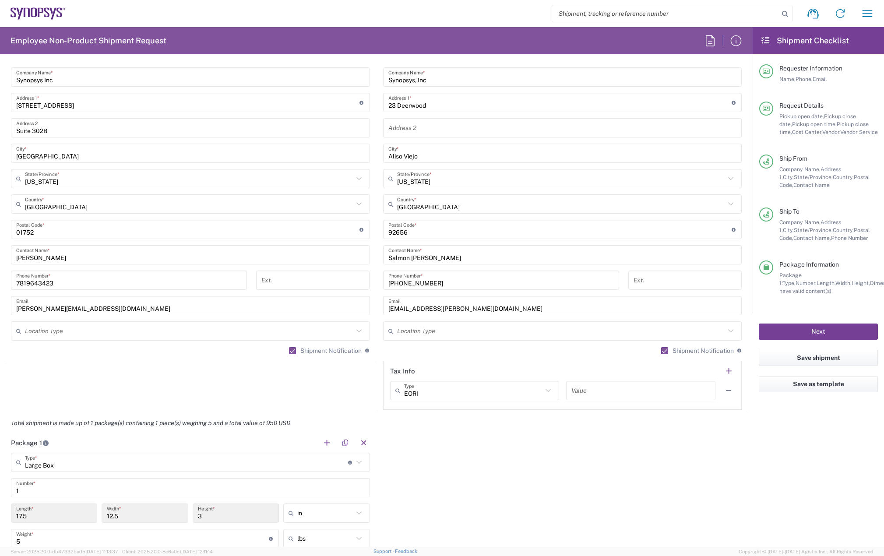
click at [814, 331] on button "Next" at bounding box center [818, 332] width 119 height 16
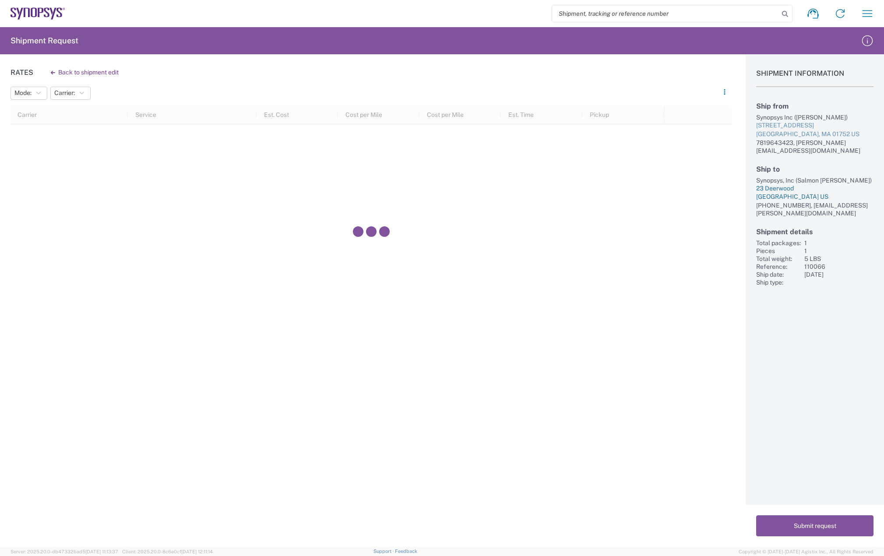
drag, startPoint x: 755, startPoint y: 169, endPoint x: 836, endPoint y: 188, distance: 82.3
click at [836, 188] on div "Shipment Information Ship from Synopsys Inc (Melissa Baudanza) 11 Apex Drive Su…" at bounding box center [815, 170] width 138 height 232
copy div "Synopsys, Inc (Salmon Kalkhoran) 23 Deerwood Aliso Viejo, CA 92656 US"
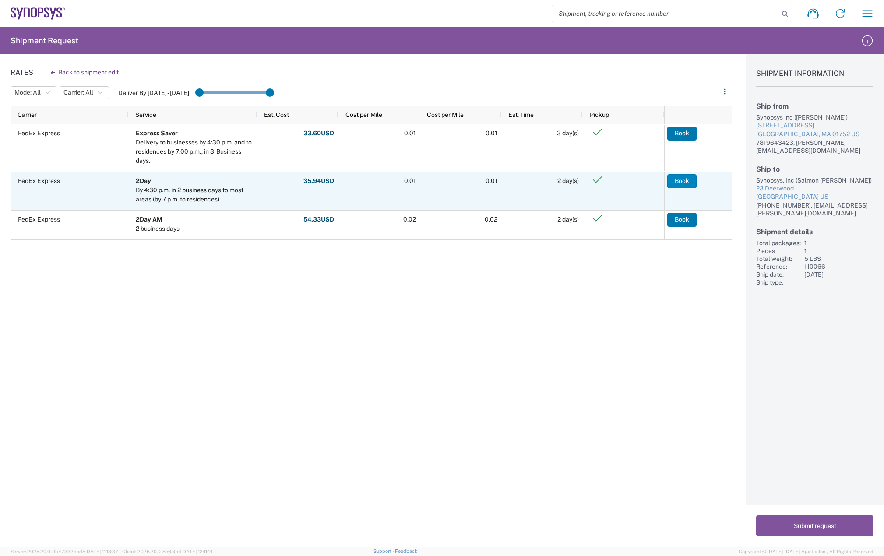
click at [682, 178] on button "Book" at bounding box center [681, 181] width 29 height 14
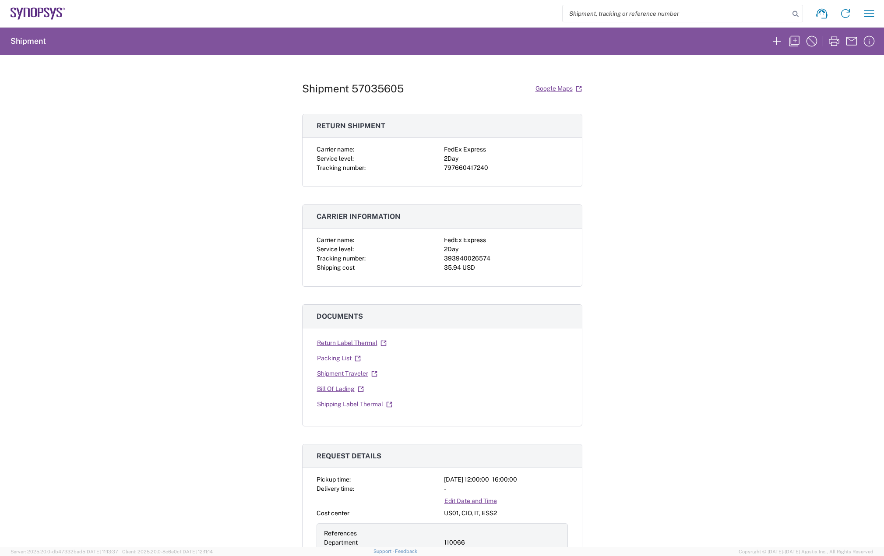
click at [474, 259] on div "393940026574" at bounding box center [506, 258] width 124 height 9
copy div "393940026574"
click at [461, 169] on div "797660417240" at bounding box center [506, 167] width 124 height 9
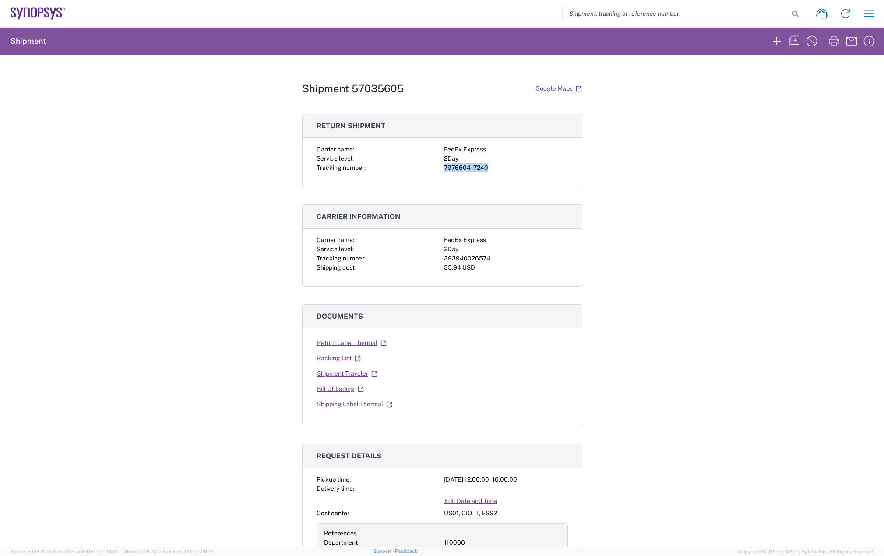
copy div "797660417240"
click at [339, 404] on link "Shipping Label Thermal" at bounding box center [355, 404] width 76 height 15
click at [357, 343] on link "Return Label Thermal" at bounding box center [352, 342] width 71 height 15
